Goal: Information Seeking & Learning: Learn about a topic

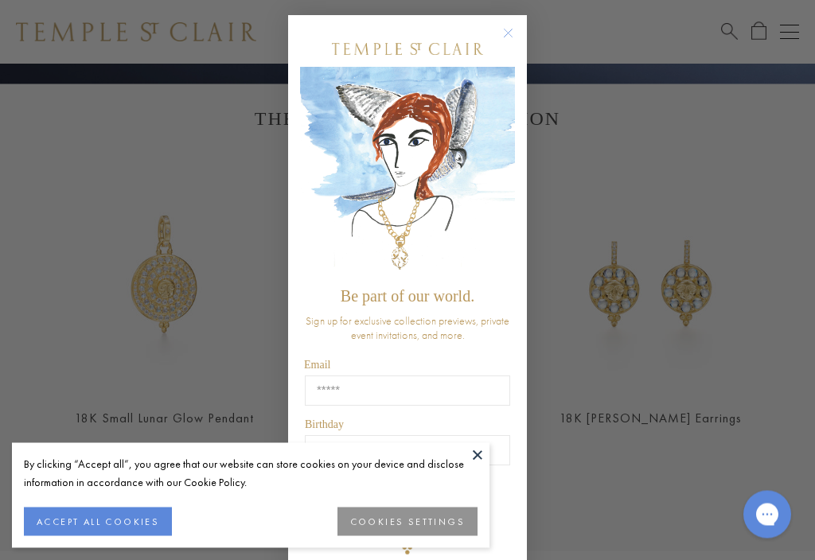
scroll to position [498, 0]
click at [528, 33] on div "Close dialog Be part of our world. Sign up for exclusive collection previews, p…" at bounding box center [407, 280] width 271 height 560
click at [524, 37] on button "Close dialog" at bounding box center [516, 42] width 20 height 20
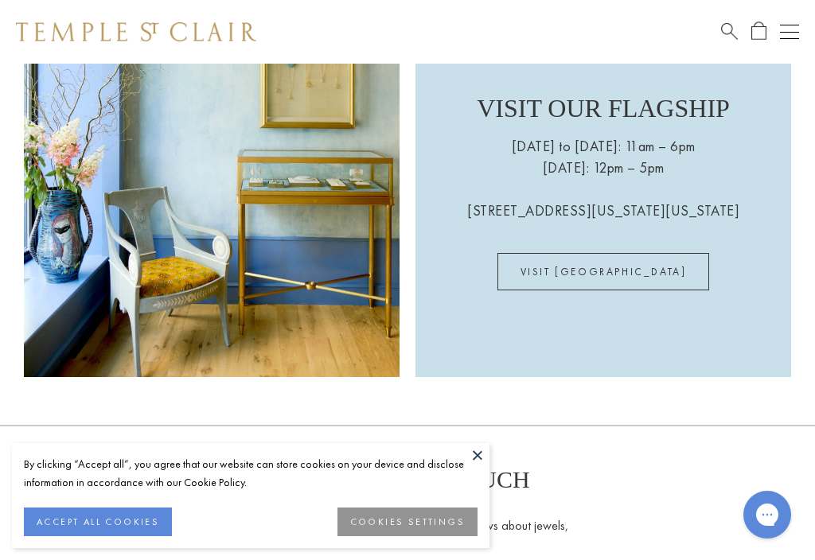
scroll to position [3208, 0]
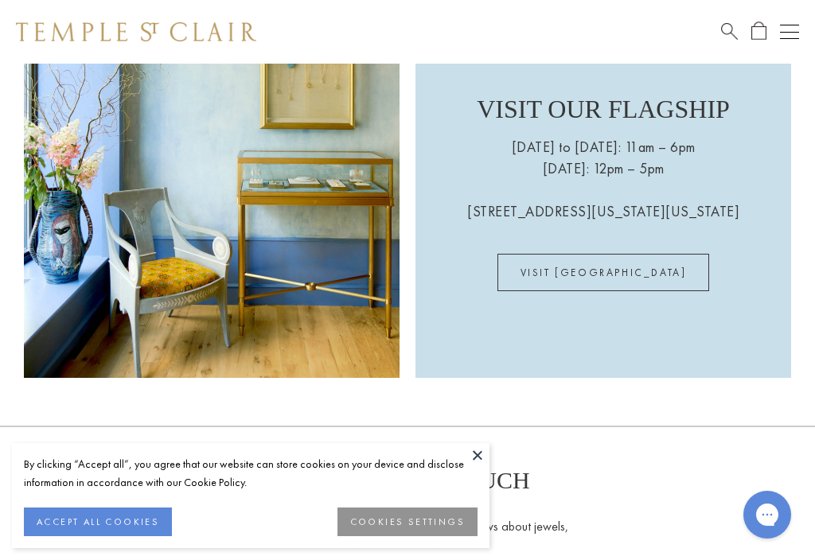
click at [626, 288] on link "VISIT US" at bounding box center [604, 272] width 213 height 37
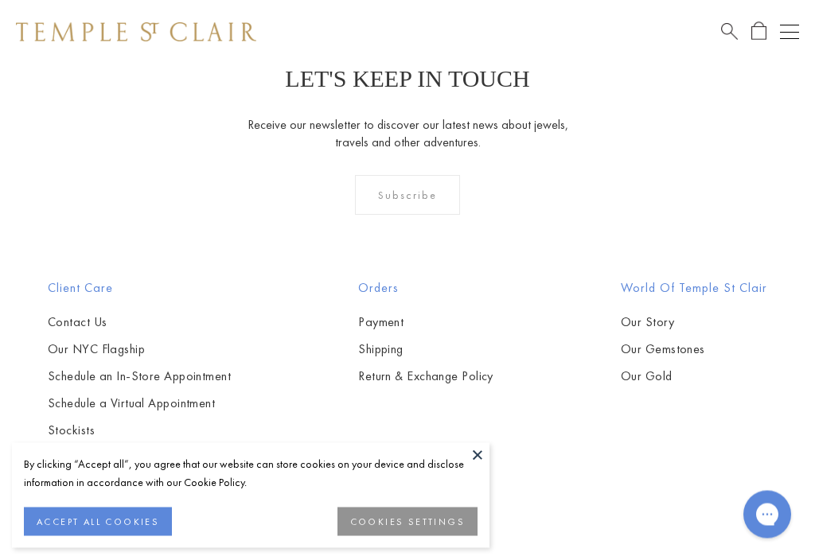
scroll to position [1206, 0]
click at [722, 342] on link "Our Gemstones" at bounding box center [694, 348] width 146 height 18
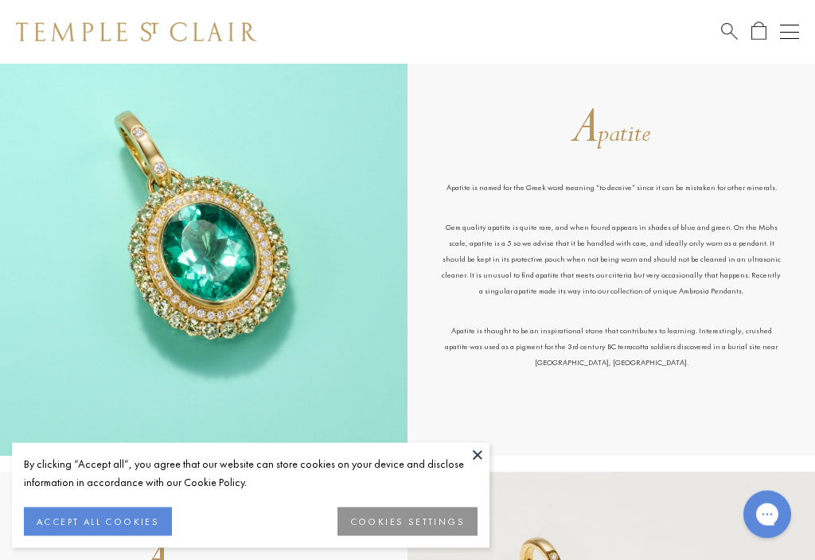
scroll to position [524, 0]
click at [669, 403] on div "A patite Apatite is named for the Greek word meaning “to deceive” since it can …" at bounding box center [612, 241] width 408 height 429
click at [660, 358] on p "Apatite is thought to be an inspirational stone that contributes to learning. I…" at bounding box center [611, 347] width 344 height 48
click at [660, 359] on p "Apatite is thought to be an inspirational stone that contributes to learning. I…" at bounding box center [611, 347] width 344 height 48
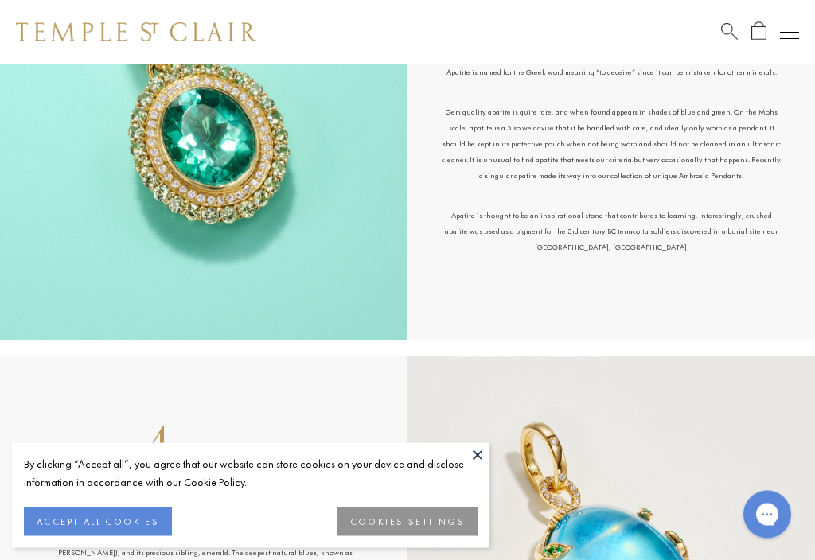
scroll to position [642, 0]
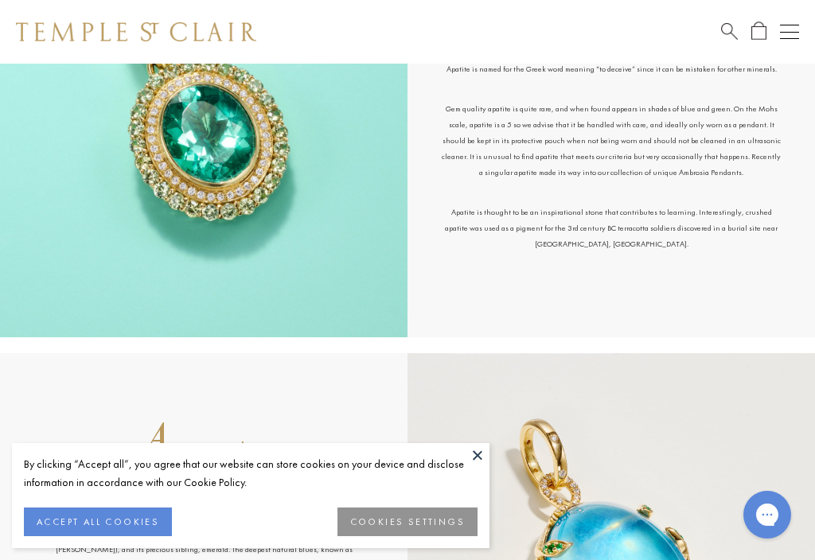
click at [646, 309] on div "A patite Apatite is named for the Greek word meaning “to deceive” since it can …" at bounding box center [612, 122] width 408 height 429
click at [646, 324] on div "A patite Apatite is named for the Greek word meaning “to deceive” since it can …" at bounding box center [612, 122] width 408 height 429
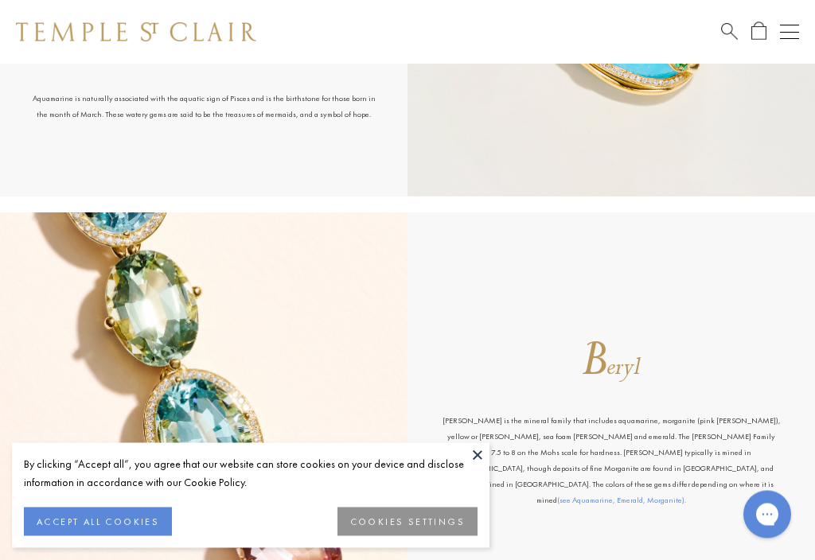
scroll to position [1232, 0]
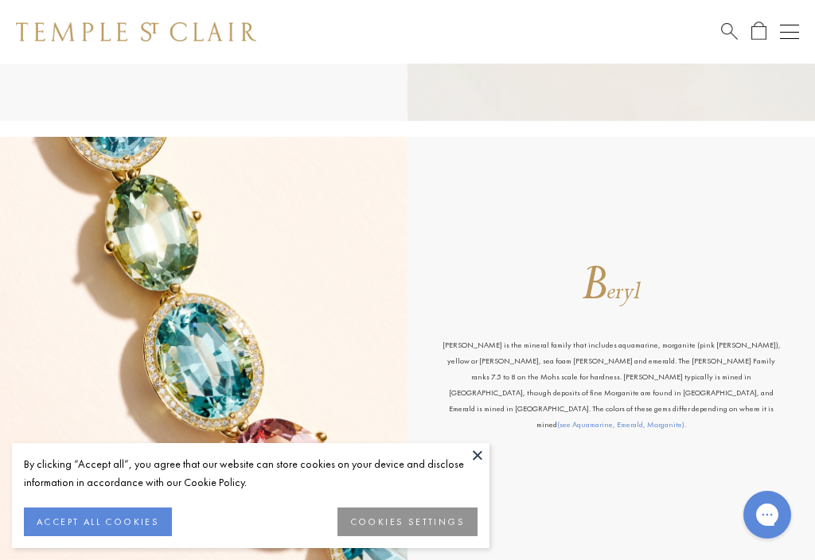
click at [720, 259] on div "B eryl Beryl is the mineral family that includes aquamarine, morganite (pink be…" at bounding box center [612, 351] width 408 height 429
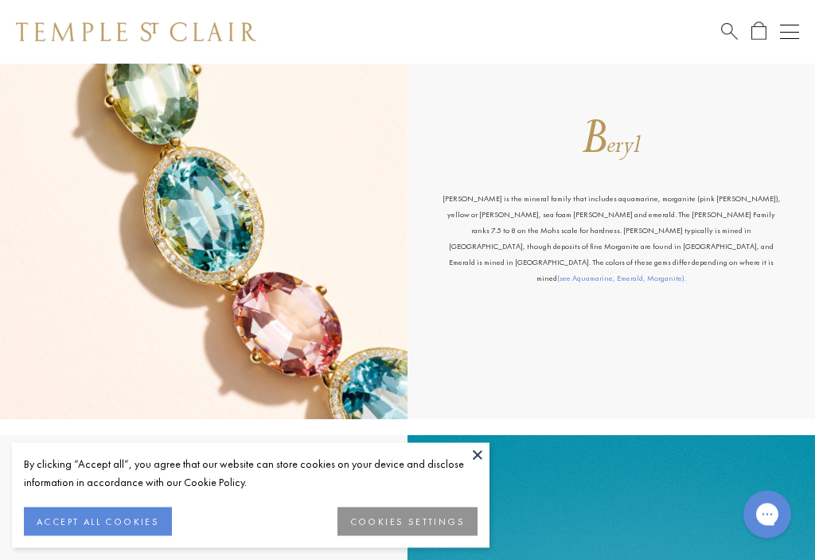
scroll to position [1451, 0]
click at [653, 325] on div "B eryl Beryl is the mineral family that includes aquamarine, morganite (pink be…" at bounding box center [612, 204] width 408 height 429
click at [666, 294] on div "B eryl Beryl is the mineral family that includes aquamarine, morganite (pink be…" at bounding box center [612, 204] width 408 height 429
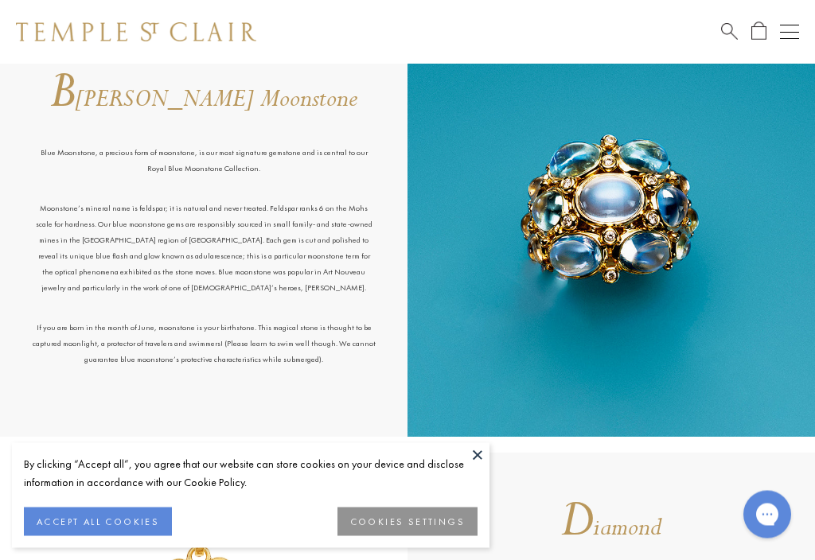
scroll to position [1879, 0]
click at [269, 408] on div "B lue Moonstone Blue Moonstone, a precious form of moonstone, is our most signa…" at bounding box center [204, 222] width 408 height 429
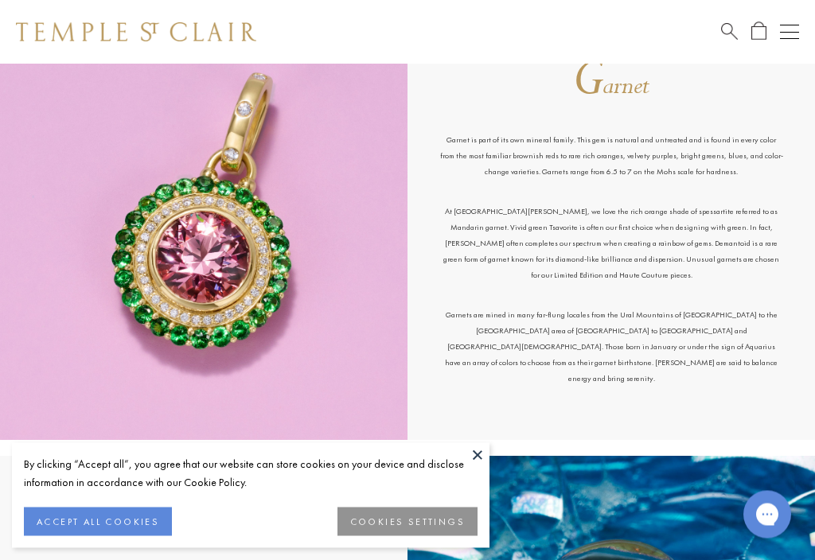
scroll to position [3212, 0]
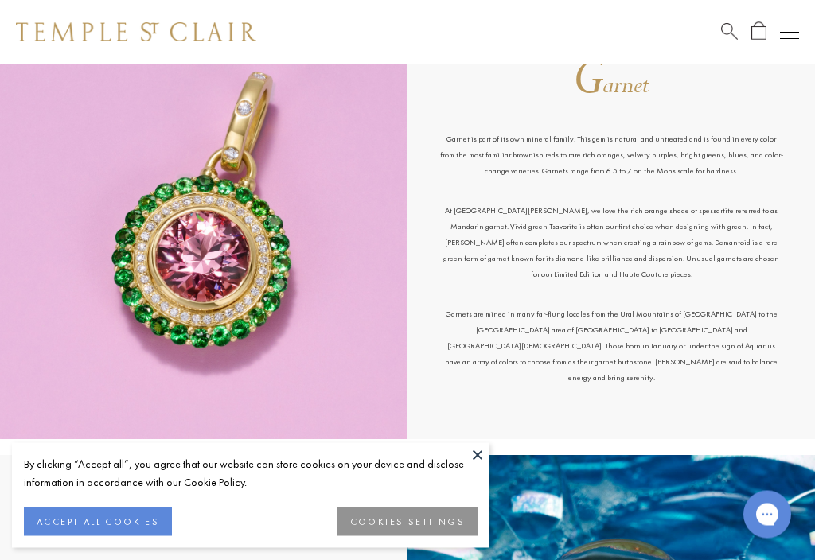
click at [676, 338] on p "Garnets are mined in many far-flung locales from the Ural Mountains of Russia t…" at bounding box center [611, 347] width 344 height 80
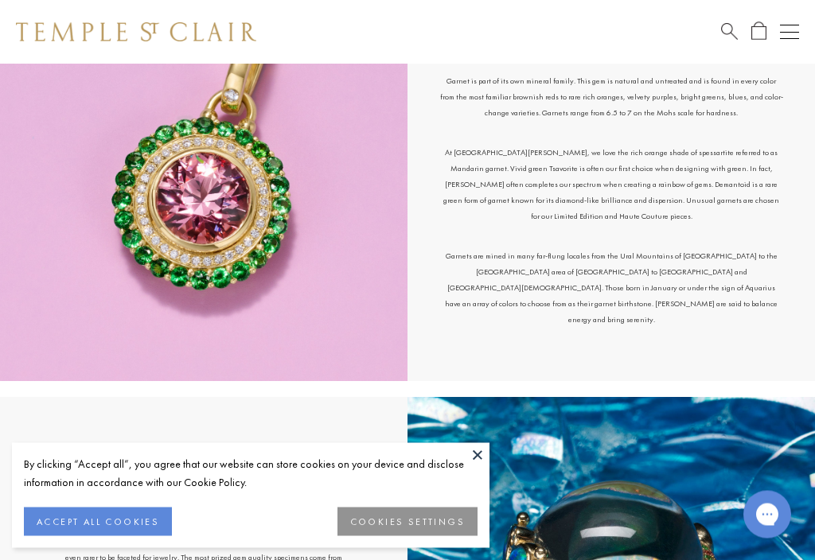
scroll to position [3274, 0]
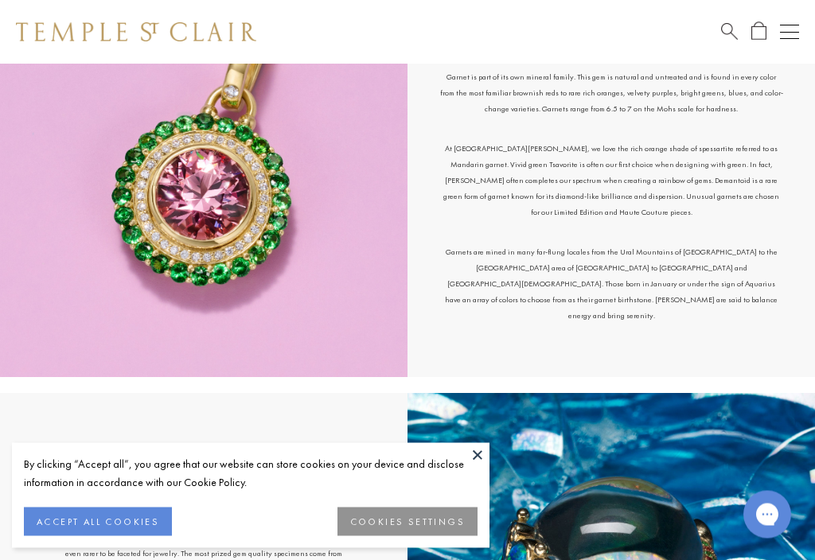
click at [650, 373] on div "G arnet Garnet is part of its own mineral family. This gem is natural and untre…" at bounding box center [612, 163] width 408 height 429
click at [649, 373] on div "G arnet Garnet is part of its own mineral family. This gem is natural and untre…" at bounding box center [612, 163] width 408 height 429
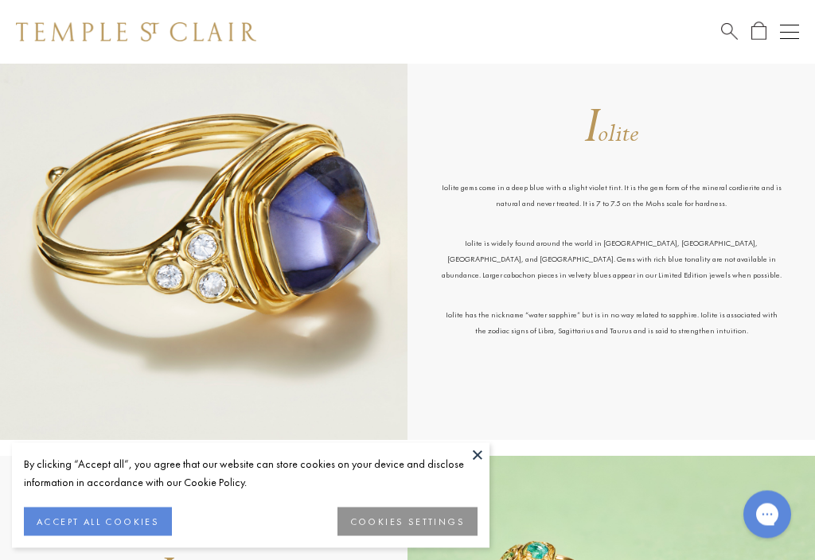
scroll to position [4102, 0]
click at [747, 341] on div "I olite Iolite gems come in a deep blue with a slight violet tint. It is the ge…" at bounding box center [612, 225] width 408 height 429
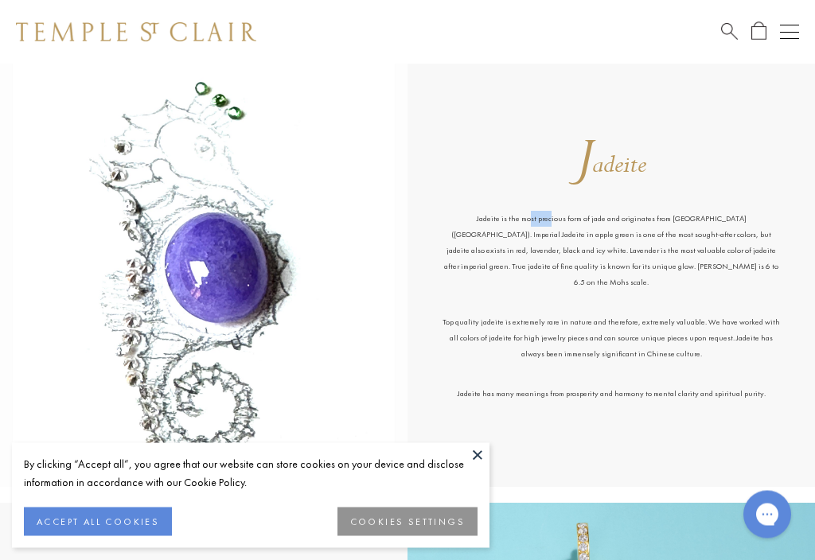
scroll to position [4945, 0]
click at [769, 253] on p "Jadeite is the most precious form of jade and originates from Myanmar (Burma). …" at bounding box center [611, 263] width 344 height 103
click at [705, 439] on div "J adeite Jadeite is the most precious form of jade and originates from Myanmar …" at bounding box center [612, 273] width 408 height 429
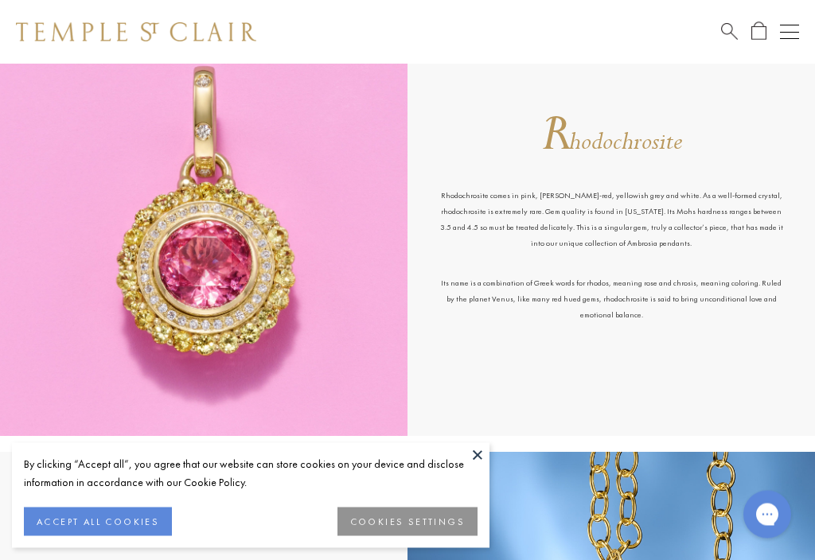
scroll to position [7663, 0]
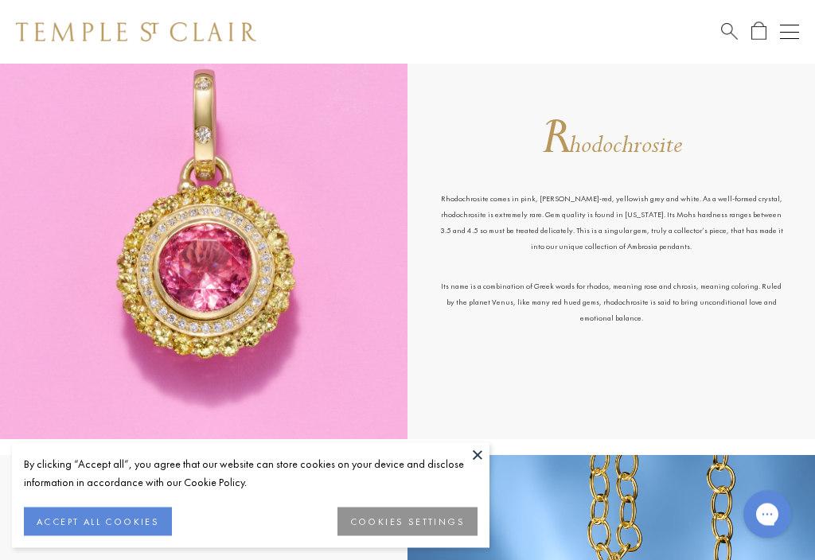
click at [714, 396] on div "R hodochrosite Rhodochrosite comes in pink, rose, rose-red, yellowish grey and …" at bounding box center [612, 225] width 408 height 429
click at [717, 404] on div "R hodochrosite Rhodochrosite comes in pink, rose, rose-red, yellowish grey and …" at bounding box center [612, 225] width 408 height 429
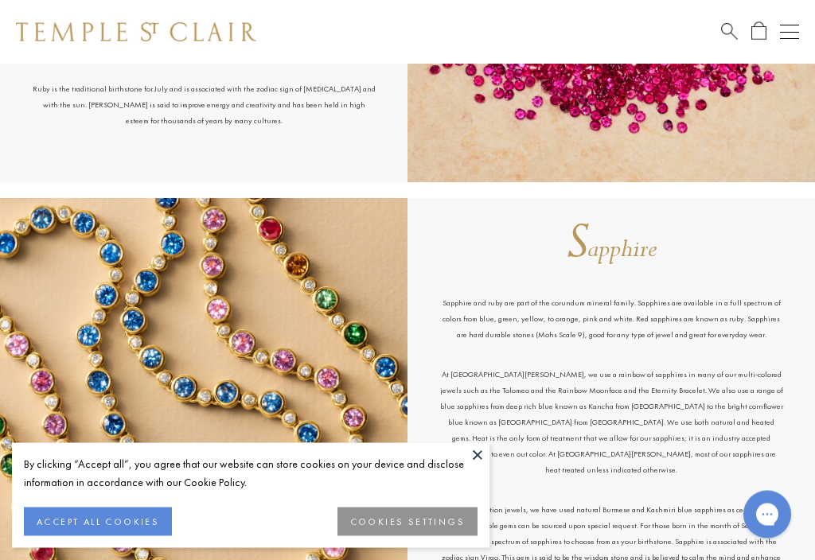
scroll to position [9259, 0]
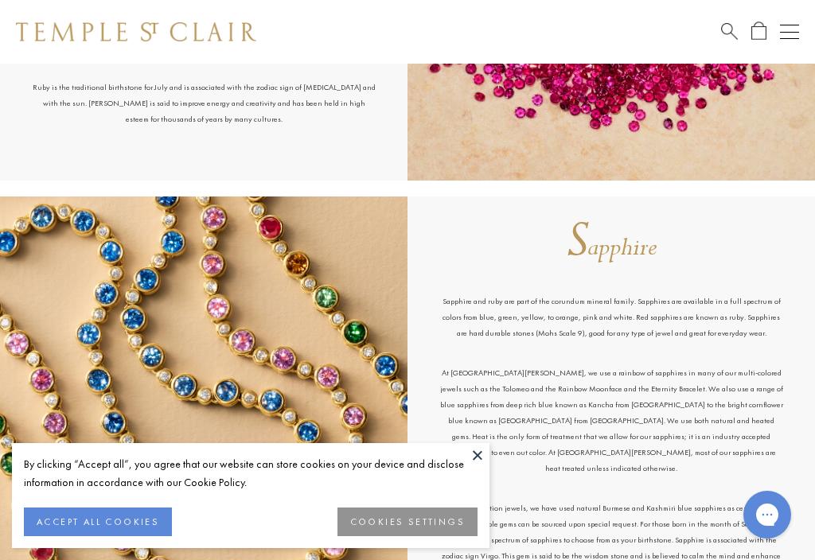
click at [806, 468] on div "Sapphire and ruby are part of the corundum mineral family. Sapphires are availa…" at bounding box center [612, 429] width 408 height 334
click at [807, 466] on div "Sapphire and ruby are part of the corundum mineral family. Sapphires are availa…" at bounding box center [612, 429] width 408 height 334
click at [791, 402] on div "Sapphire and ruby are part of the corundum mineral family. Sapphires are availa…" at bounding box center [612, 429] width 408 height 334
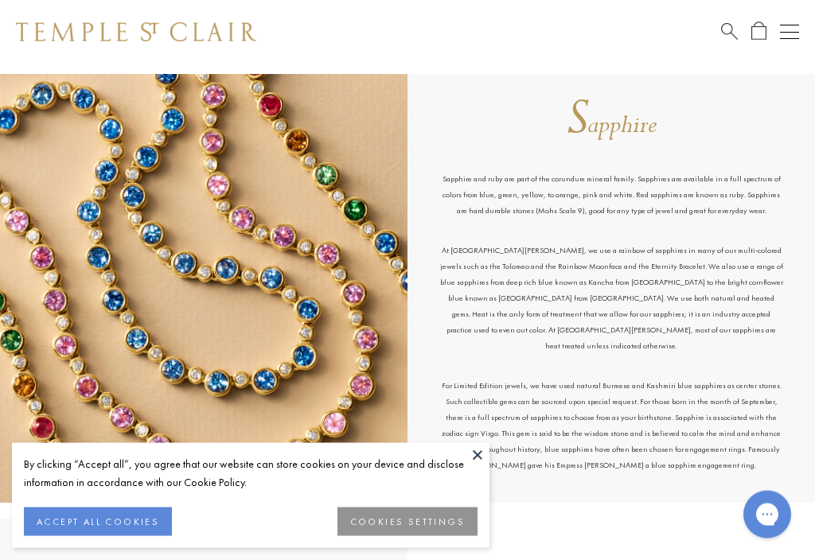
scroll to position [9382, 0]
click at [788, 477] on div "S apphire Sapphire and ruby are part of the corundum mineral family. Sapphires …" at bounding box center [612, 287] width 408 height 429
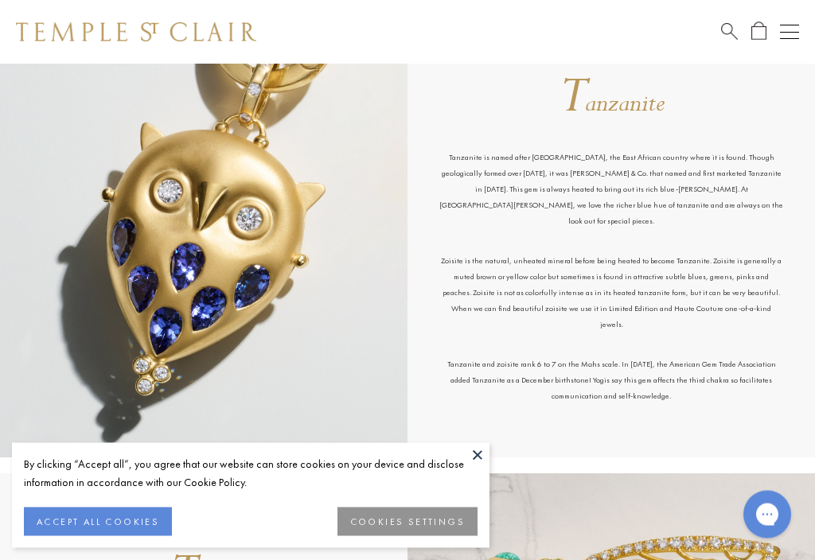
scroll to position [11209, 0]
click at [705, 300] on p "Zoisite is the natural, unheated mineral before being heated to become Tanzanit…" at bounding box center [611, 303] width 344 height 103
click at [732, 443] on div "T anzanite Tanzanite is named after Tanzania, the East African country where it…" at bounding box center [612, 242] width 408 height 429
click at [763, 417] on div "T anzanite Tanzanite is named after Tanzania, the East African country where it…" at bounding box center [612, 242] width 408 height 429
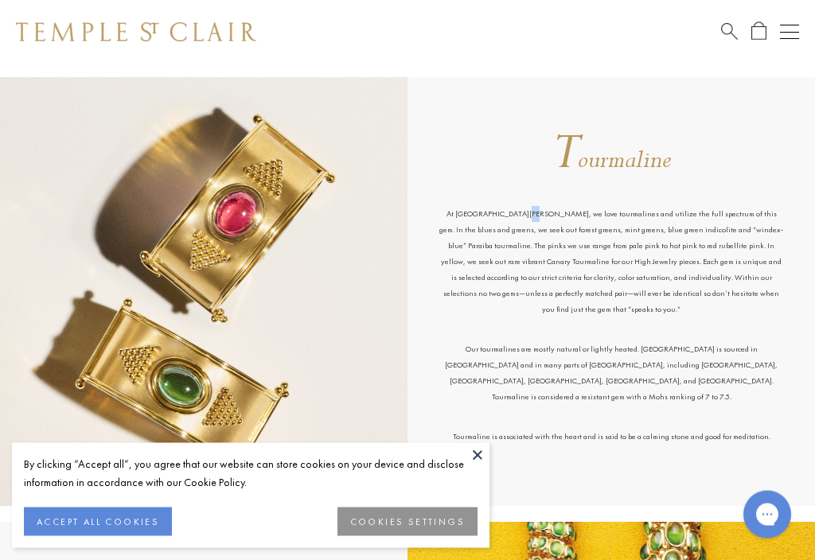
scroll to position [12046, 0]
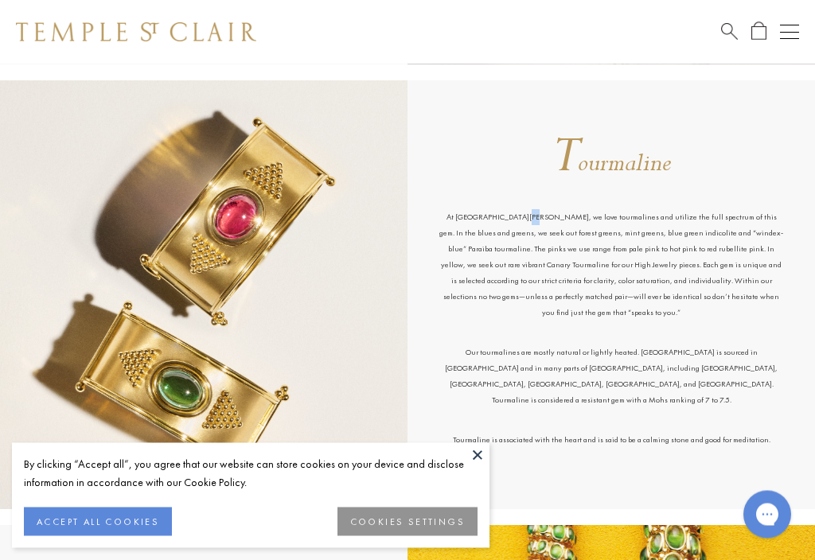
click at [810, 326] on div "At Temple St. Clair, we love tourmalines and utilize the full spectrum of this …" at bounding box center [612, 313] width 408 height 271
click at [667, 349] on p "Our tourmalines are mostly natural or lightly heated. Tourmaline is sourced in …" at bounding box center [611, 390] width 344 height 88
click at [663, 361] on p "Our tourmalines are mostly natural or lightly heated. Tourmaline is sourced in …" at bounding box center [611, 390] width 344 height 88
click at [677, 433] on p "Tourmaline is associated with the heart and is said to be a calming stone and g…" at bounding box center [611, 441] width 344 height 16
click at [674, 442] on div "T ourmaline At Temple St. Clair, we love tourmalines and utilize the full spect…" at bounding box center [612, 295] width 408 height 429
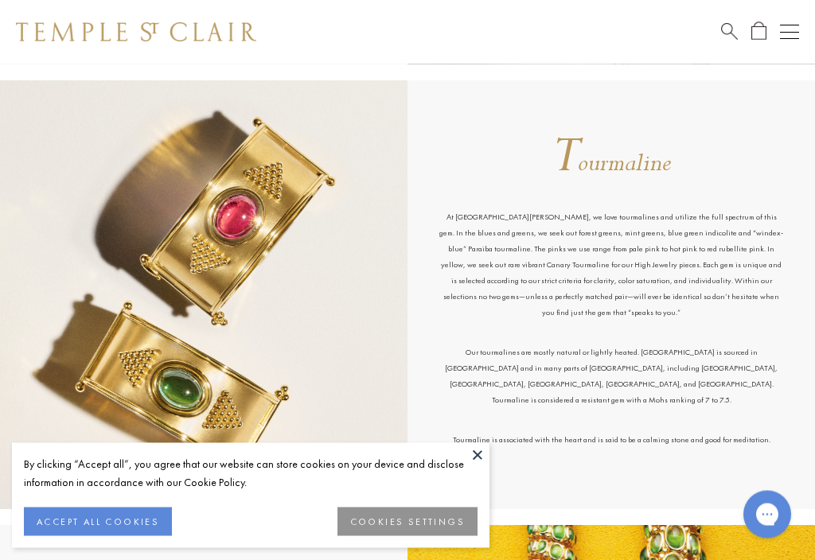
click at [678, 477] on div "T ourmaline At Temple St. Clair, we love tourmalines and utilize the full spect…" at bounding box center [612, 295] width 408 height 429
click at [812, 420] on div "At Temple St. Clair, we love tourmalines and utilize the full spectrum of this …" at bounding box center [612, 313] width 408 height 271
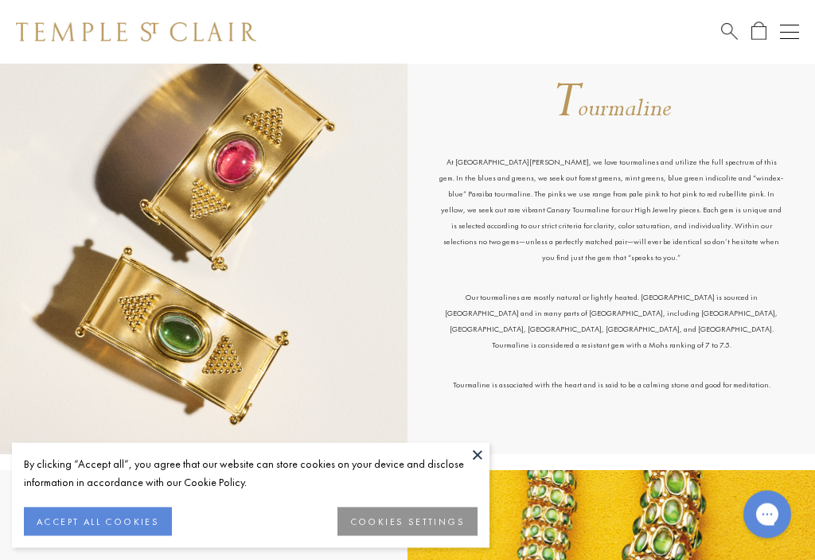
scroll to position [12103, 0]
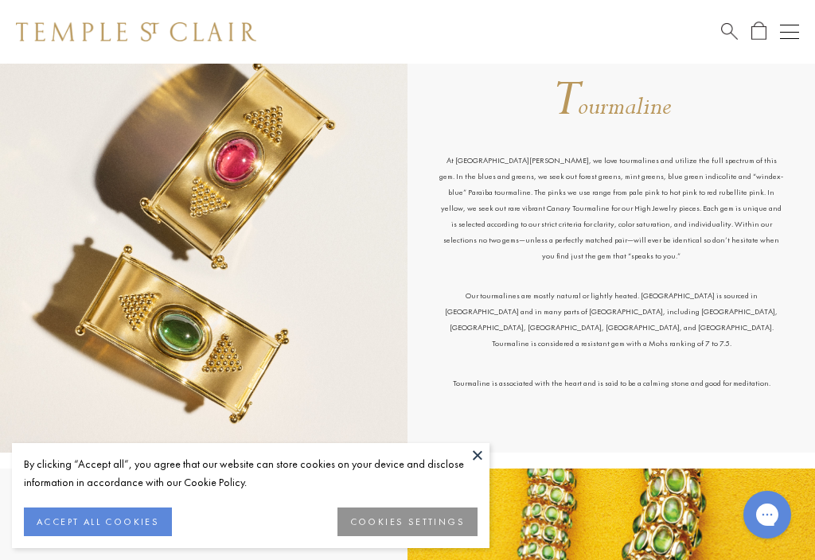
click at [271, 165] on img at bounding box center [204, 238] width 408 height 429
click at [256, 169] on img at bounding box center [204, 238] width 408 height 429
click at [220, 209] on img at bounding box center [204, 238] width 408 height 429
click at [224, 212] on img at bounding box center [204, 238] width 408 height 429
click at [294, 134] on img at bounding box center [204, 238] width 408 height 429
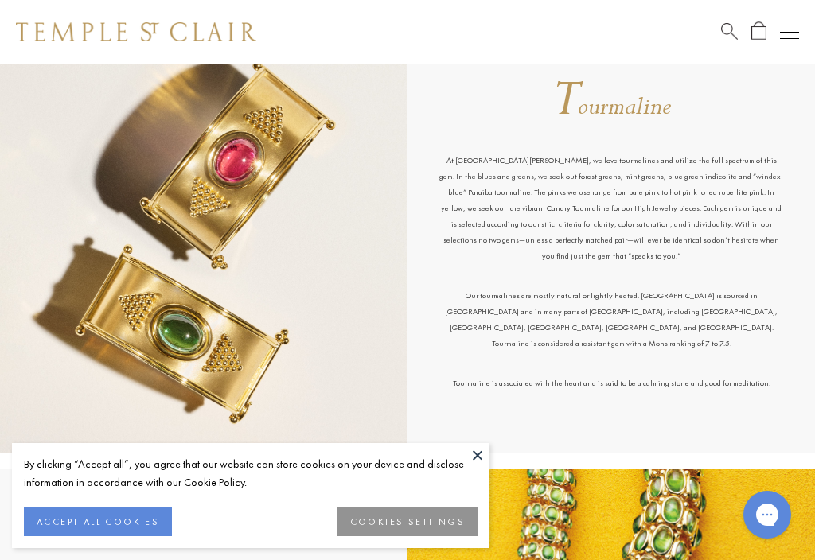
click at [264, 161] on img at bounding box center [204, 238] width 408 height 429
click at [246, 200] on img at bounding box center [204, 238] width 408 height 429
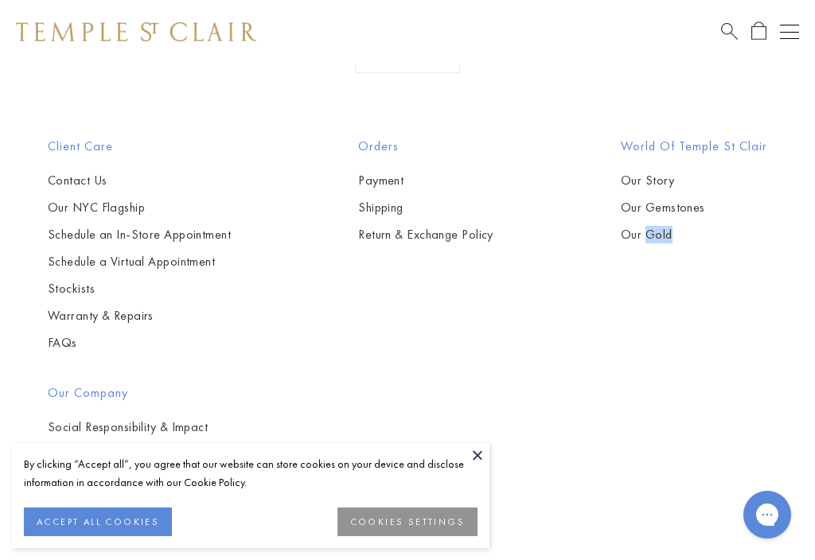
scroll to position [14534, 0]
click at [732, 361] on div "Client Care Contact Us Our NYC Flagship Schedule an In-Store Appointment Schedu…" at bounding box center [407, 344] width 815 height 412
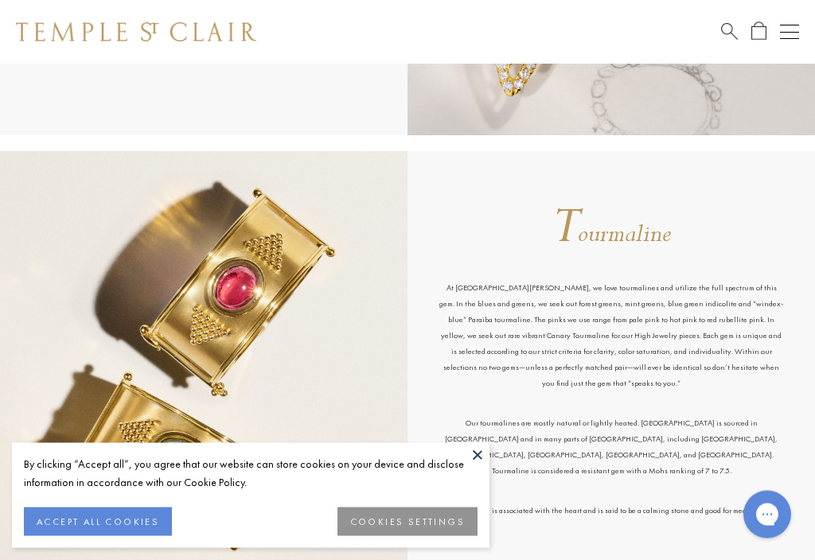
scroll to position [11972, 0]
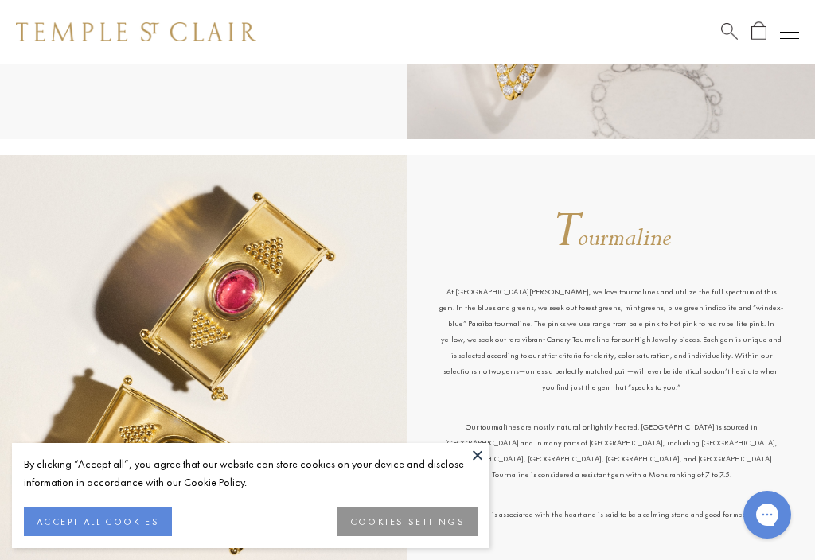
click at [605, 255] on span "ourmaline" at bounding box center [624, 237] width 93 height 33
click at [637, 248] on span "ourmaline" at bounding box center [624, 237] width 93 height 33
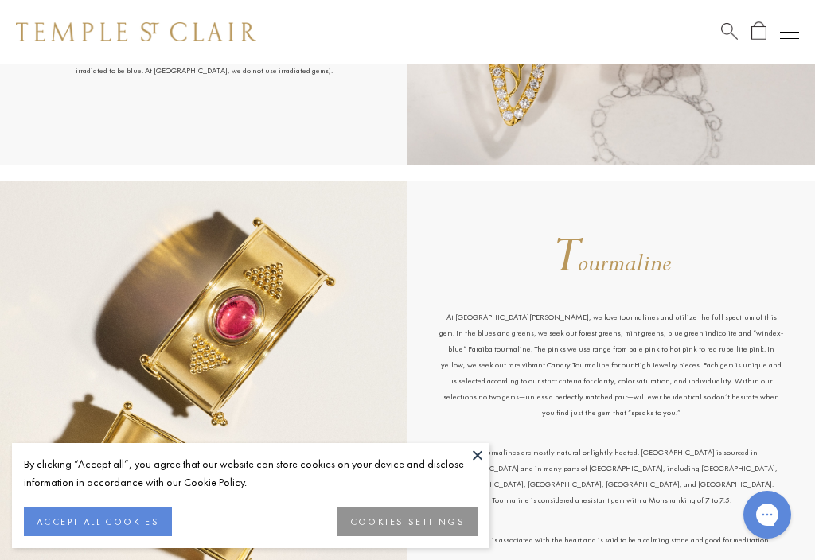
scroll to position [11946, 0]
click at [255, 326] on img at bounding box center [204, 396] width 408 height 429
click at [251, 320] on img at bounding box center [204, 396] width 408 height 429
click at [236, 337] on img at bounding box center [204, 396] width 408 height 429
click at [647, 281] on span "ourmaline" at bounding box center [624, 264] width 93 height 33
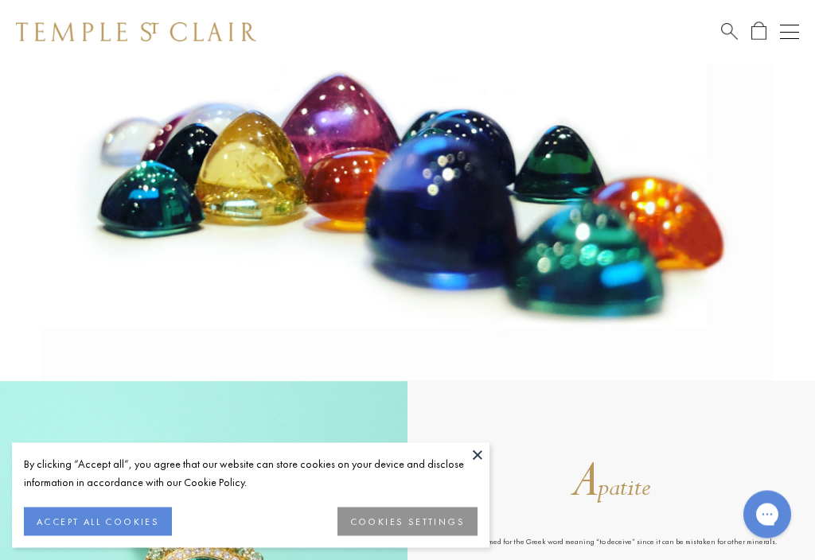
scroll to position [0, 0]
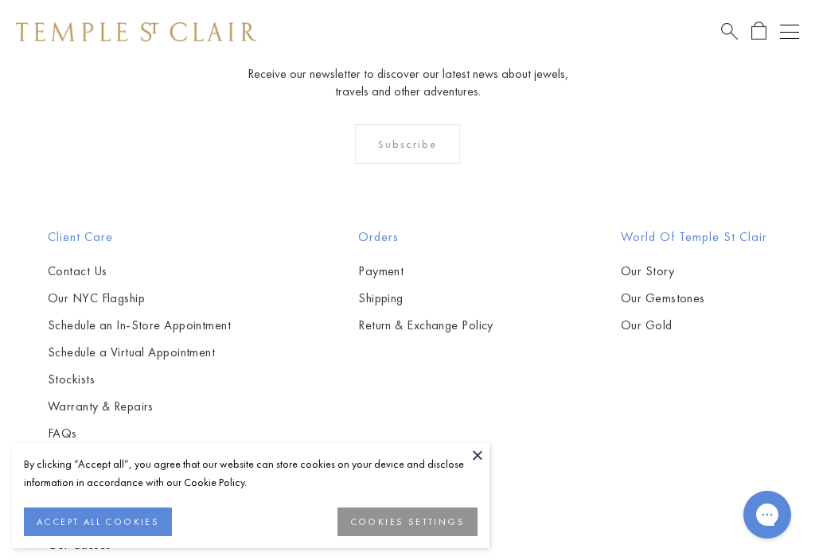
scroll to position [3661, 0]
click at [80, 388] on link "Stockists" at bounding box center [139, 379] width 183 height 18
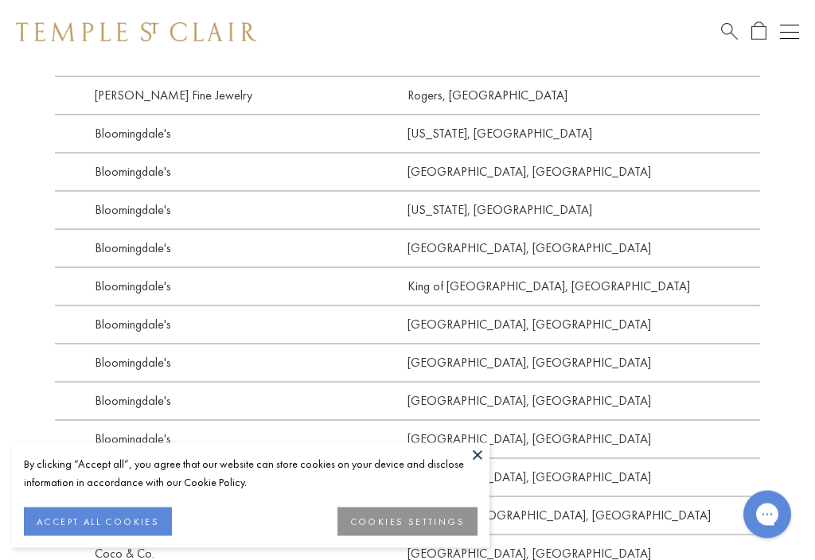
scroll to position [1181, 0]
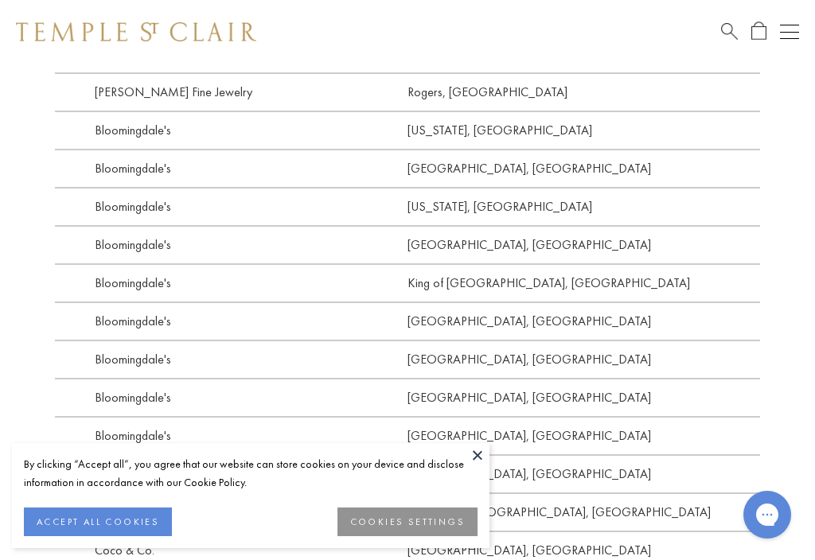
click at [446, 328] on link "[GEOGRAPHIC_DATA], [GEOGRAPHIC_DATA]" at bounding box center [584, 321] width 353 height 38
